Goal: Task Accomplishment & Management: Complete application form

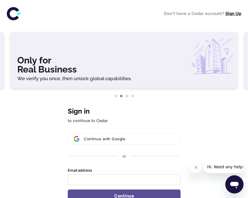
click at [232, 15] on link "Sign Up" at bounding box center [234, 13] width 16 height 5
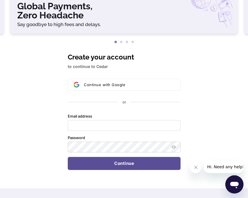
scroll to position [57, 0]
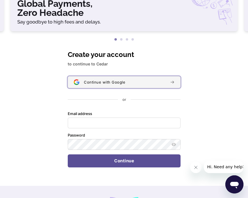
click at [97, 83] on span "Continue with Google" at bounding box center [104, 82] width 41 height 5
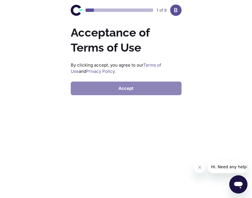
click at [126, 91] on button "Accept" at bounding box center [126, 89] width 111 height 14
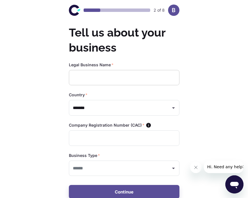
click at [93, 79] on input "text" at bounding box center [124, 78] width 111 height 16
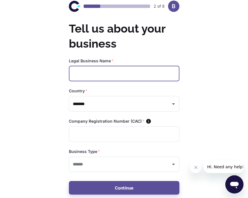
scroll to position [5, 0]
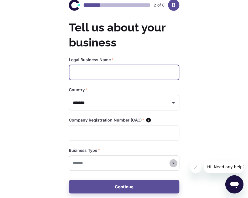
click at [173, 163] on icon "Open" at bounding box center [173, 163] width 7 height 7
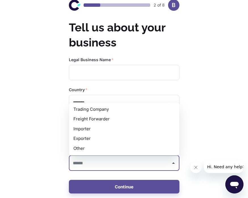
click at [219, 129] on div "2 of 8 B Tell us about your business Legal Business Name   * ​ Country   * ****…" at bounding box center [124, 96] width 248 height 203
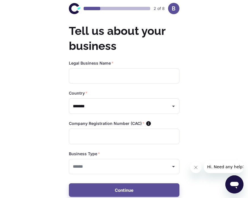
scroll to position [0, 0]
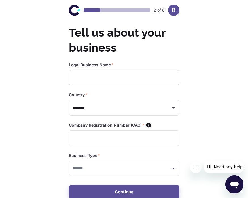
click at [85, 77] on input "text" at bounding box center [124, 78] width 111 height 16
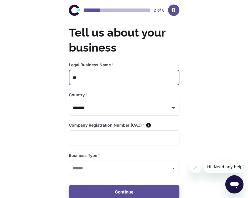
type input "*"
type input "**********"
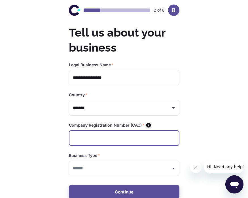
click at [128, 141] on input "text" at bounding box center [124, 139] width 111 height 16
click at [172, 168] on icon "Open" at bounding box center [173, 168] width 7 height 7
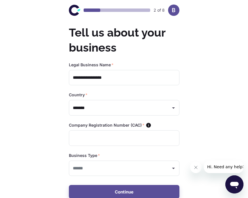
click at [214, 99] on div "**********" at bounding box center [124, 101] width 248 height 203
click at [106, 136] on input "text" at bounding box center [124, 139] width 111 height 16
